Goal: Task Accomplishment & Management: Use online tool/utility

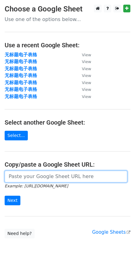
click at [65, 176] on input "url" at bounding box center [66, 176] width 123 height 12
paste input "[URL][DOMAIN_NAME]"
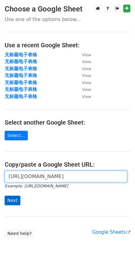
scroll to position [0, 151]
type input "[URL][DOMAIN_NAME]"
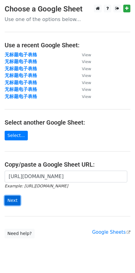
click at [10, 201] on input "Next" at bounding box center [13, 200] width 16 height 10
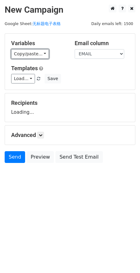
click at [21, 58] on link "Copy/paste..." at bounding box center [30, 54] width 38 height 10
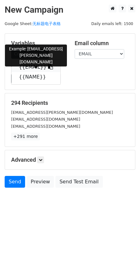
click at [34, 72] on link "{{EMAIL}}" at bounding box center [35, 67] width 49 height 10
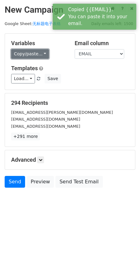
click at [33, 56] on link "Copy/paste..." at bounding box center [30, 54] width 38 height 10
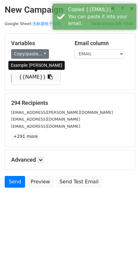
click at [31, 77] on link "{{NAME}}" at bounding box center [35, 77] width 49 height 10
